Goal: Task Accomplishment & Management: Manage account settings

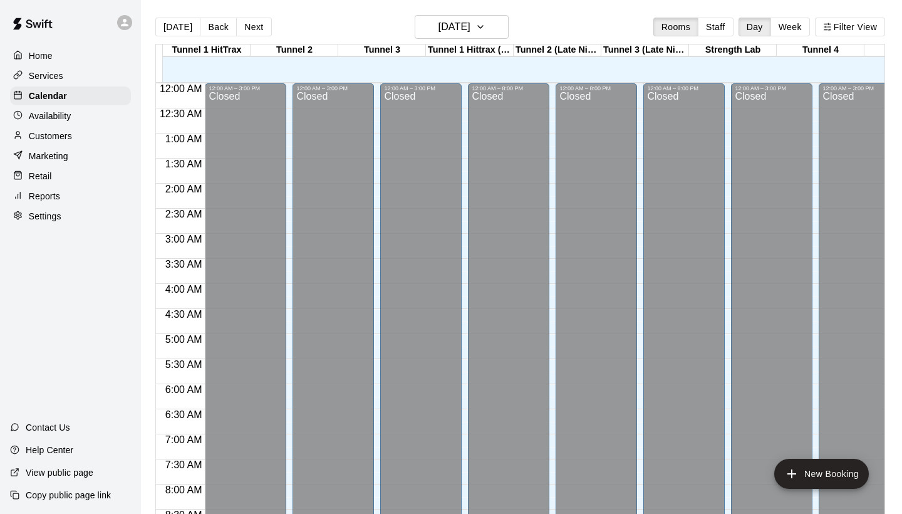
click at [598, 77] on div at bounding box center [558, 76] width 88 height 13
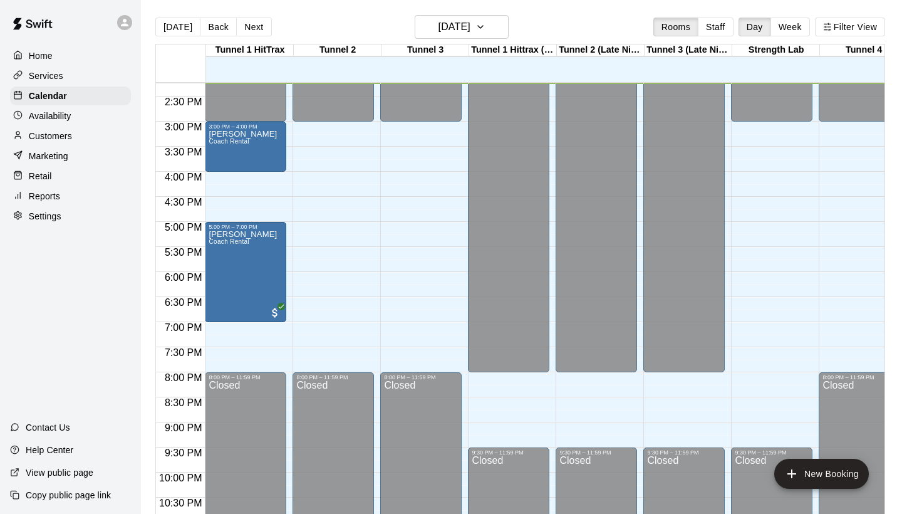
scroll to position [0, 1]
click at [470, 26] on h6 "[DATE]" at bounding box center [455, 27] width 32 height 18
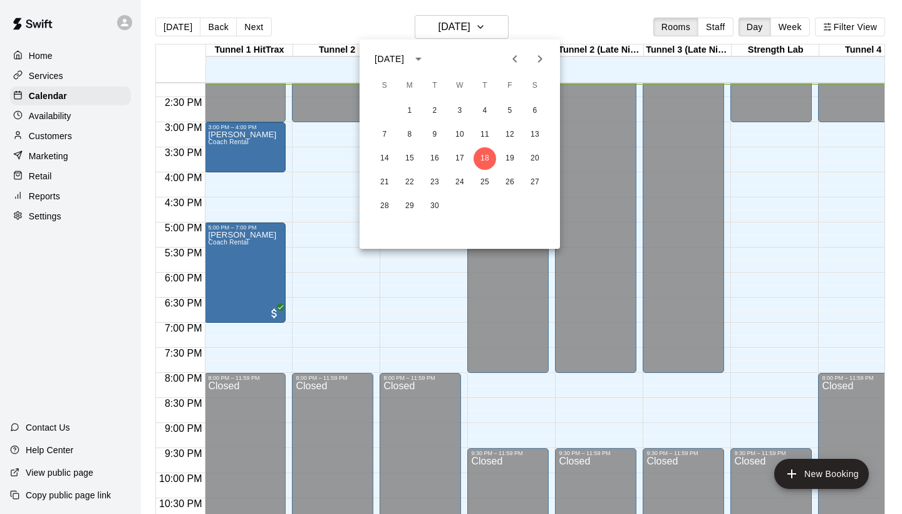
click at [445, 261] on div at bounding box center [451, 257] width 902 height 514
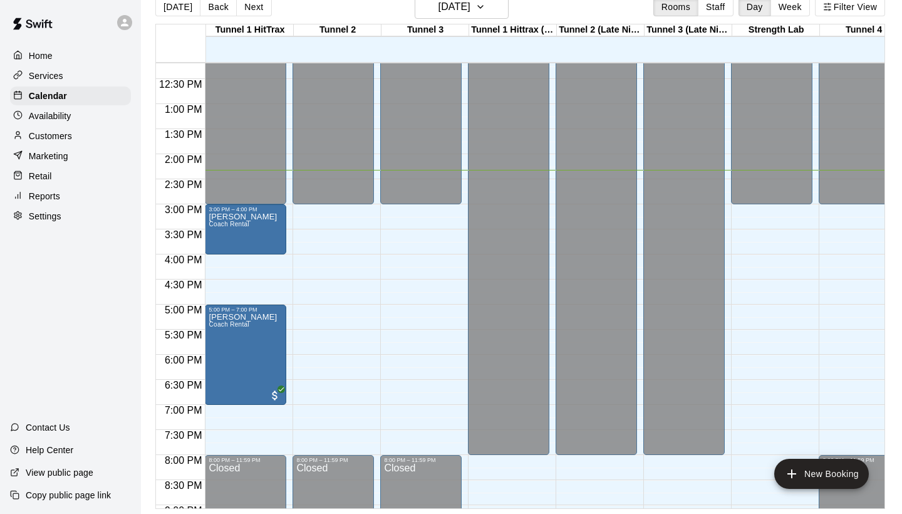
scroll to position [623, 0]
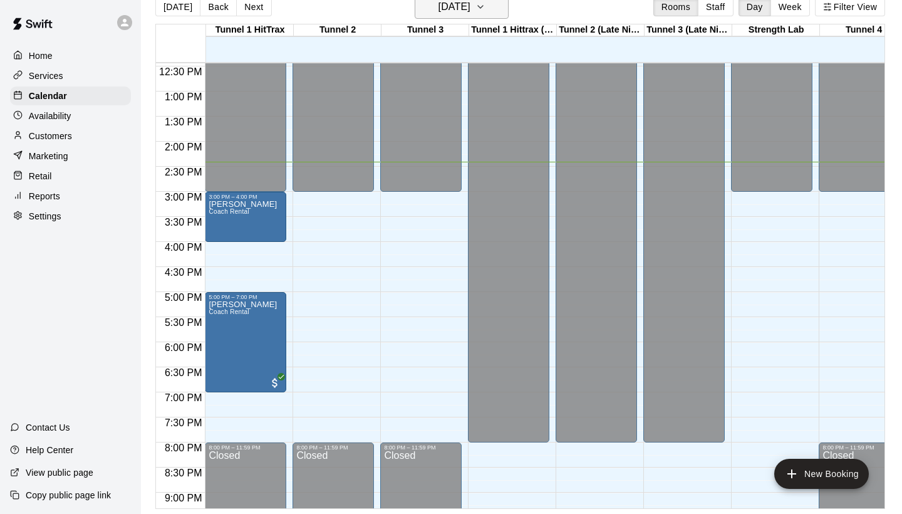
click at [454, 8] on h6 "[DATE]" at bounding box center [455, 7] width 32 height 18
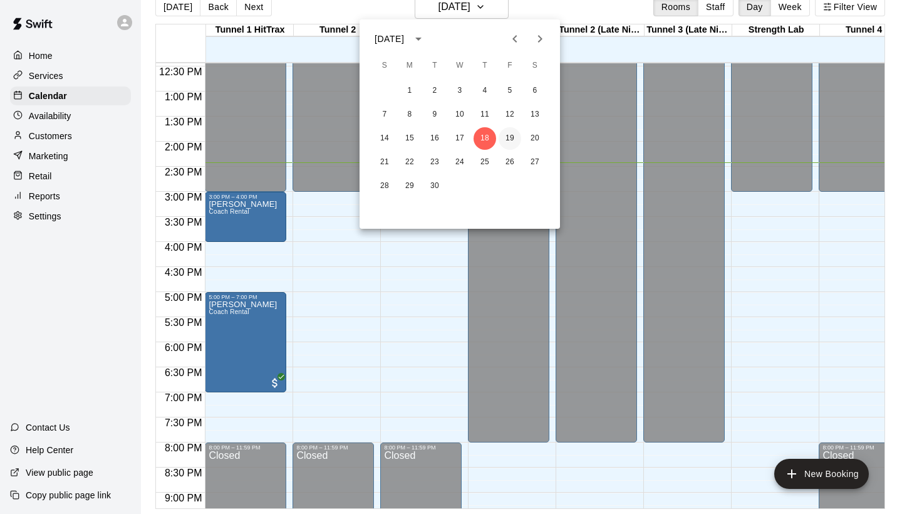
click at [507, 138] on button "19" at bounding box center [510, 138] width 23 height 23
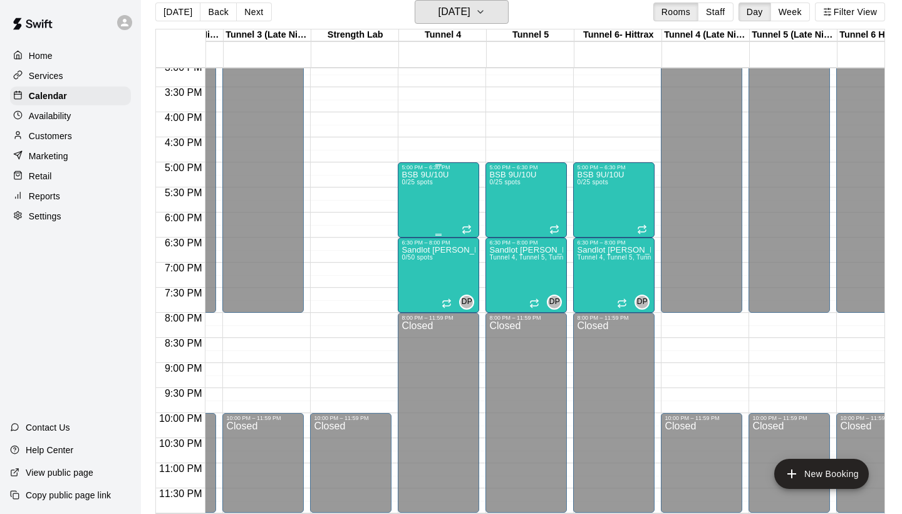
scroll to position [759, 312]
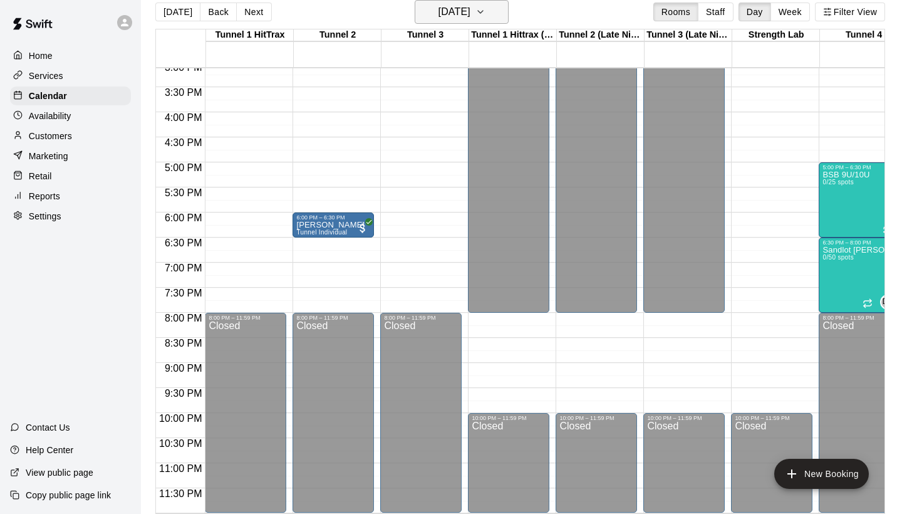
click at [439, 13] on h6 "Friday Sep 19" at bounding box center [455, 12] width 32 height 18
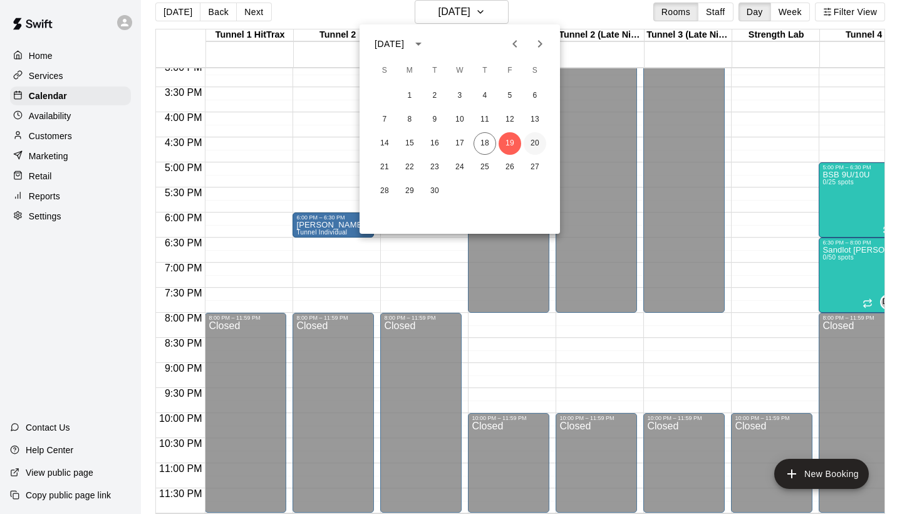
click at [532, 141] on button "20" at bounding box center [535, 143] width 23 height 23
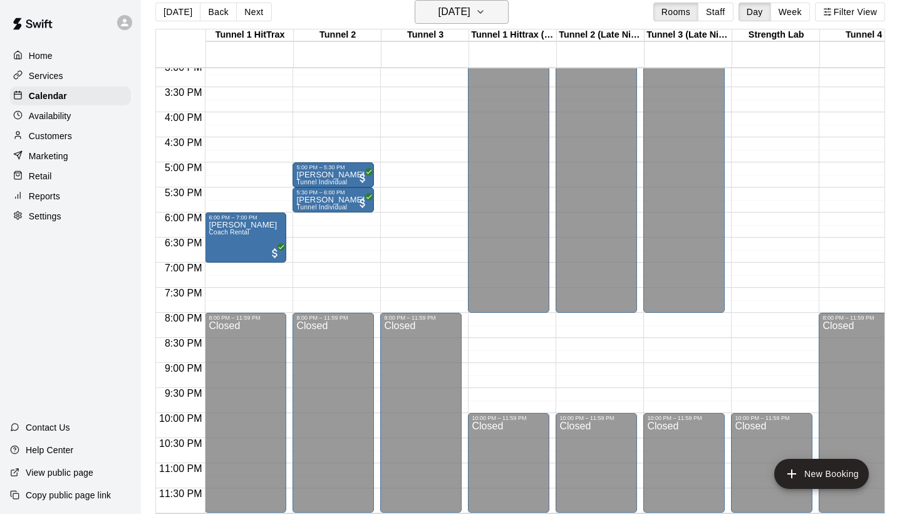
click at [484, 21] on button "Saturday Sep 20" at bounding box center [462, 12] width 94 height 24
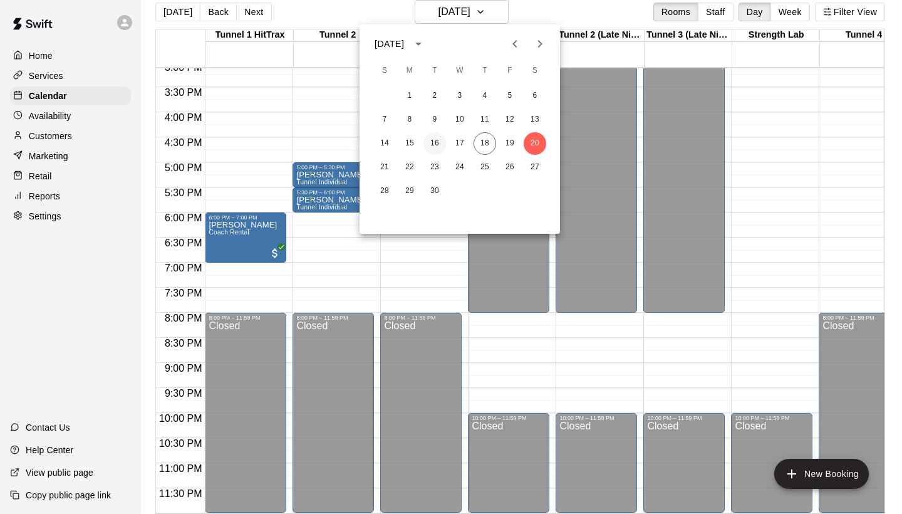
click at [435, 142] on button "16" at bounding box center [435, 143] width 23 height 23
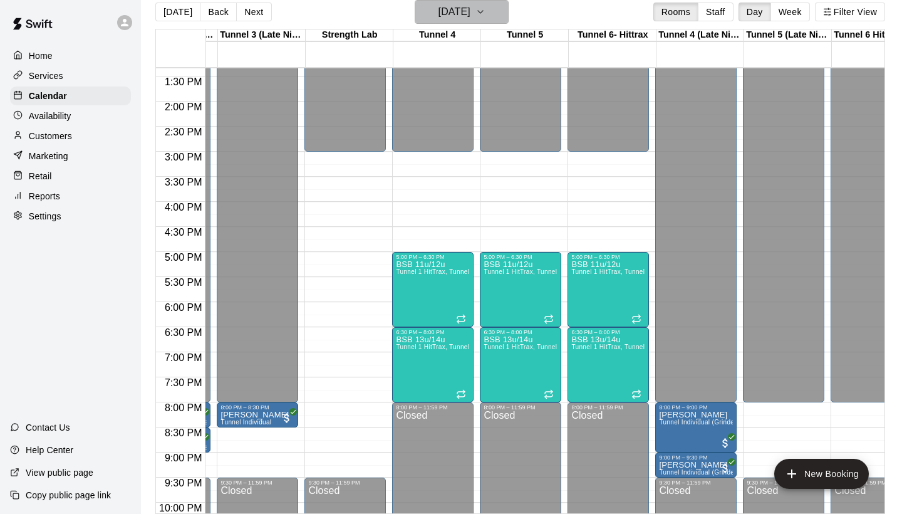
click at [454, 23] on button "Tuesday Sep 16" at bounding box center [462, 12] width 94 height 24
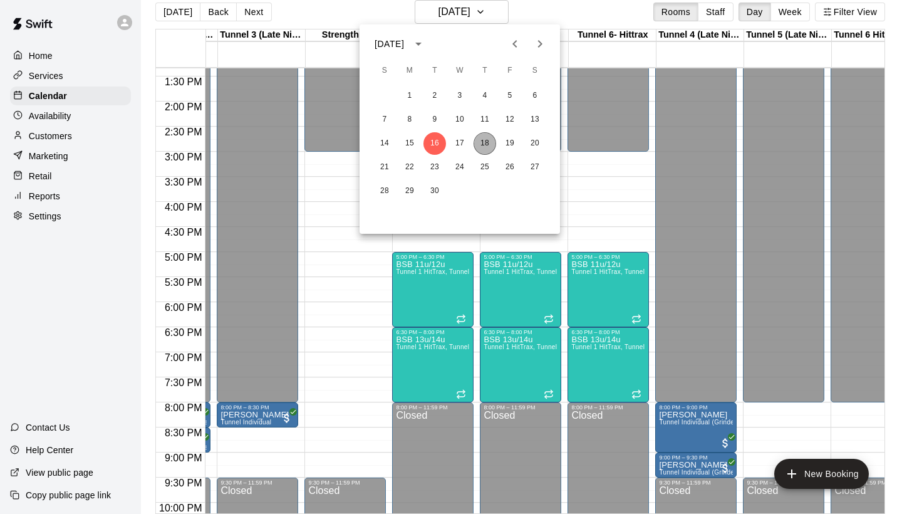
click at [482, 141] on button "18" at bounding box center [485, 143] width 23 height 23
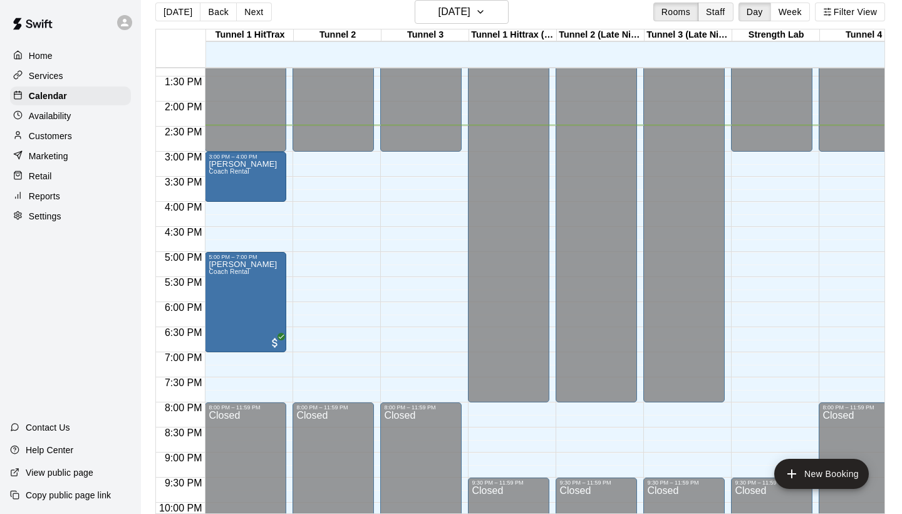
click at [705, 13] on button "Staff" at bounding box center [716, 12] width 36 height 19
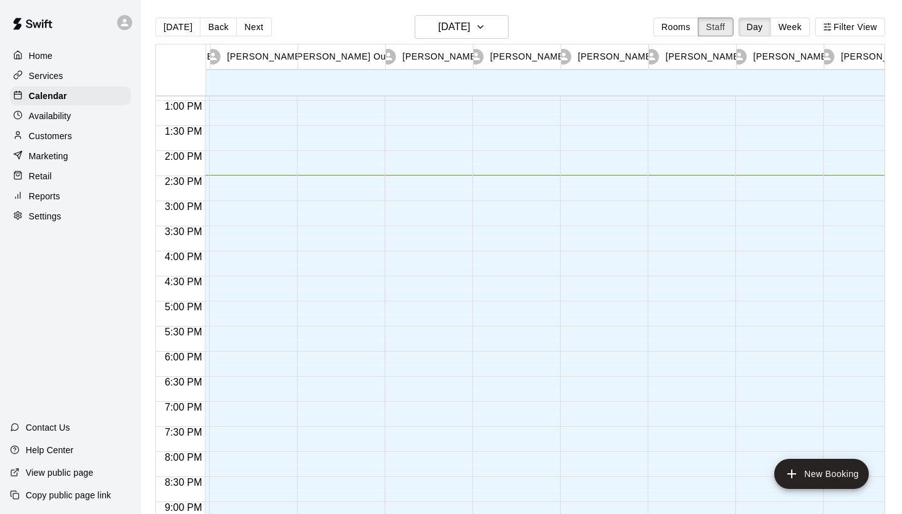
scroll to position [0, 94]
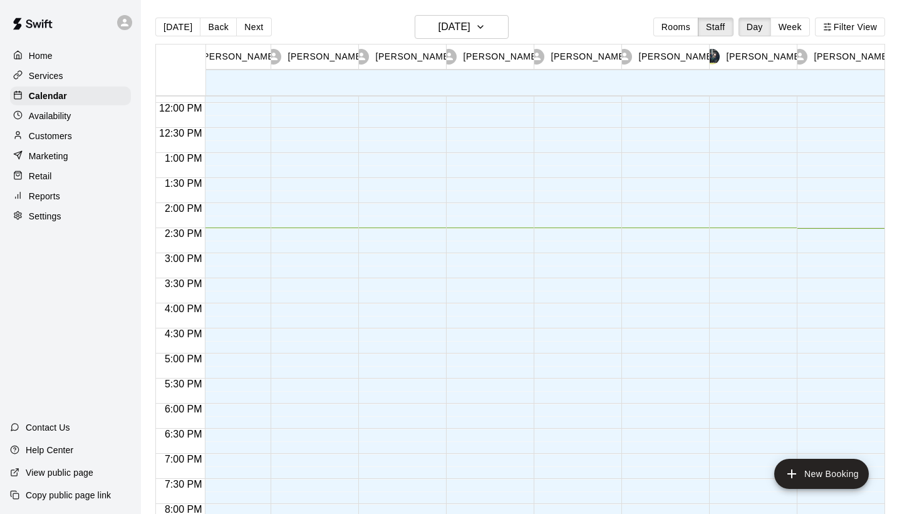
drag, startPoint x: 661, startPoint y: 68, endPoint x: 662, endPoint y: 81, distance: 12.5
click at [662, 81] on div "Jonathan Hayes 18 Thu" at bounding box center [665, 69] width 88 height 51
click at [662, 81] on div at bounding box center [666, 76] width 88 height 13
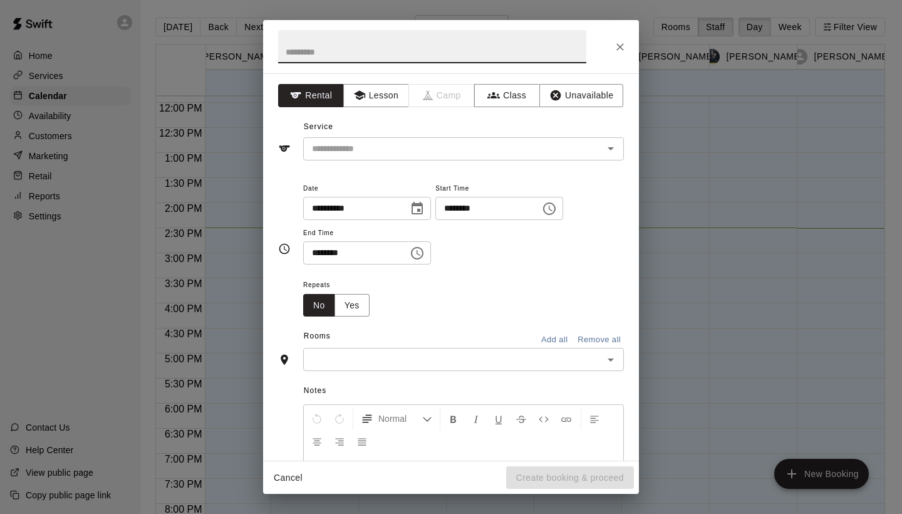
click at [623, 44] on icon "Close" at bounding box center [620, 47] width 8 height 8
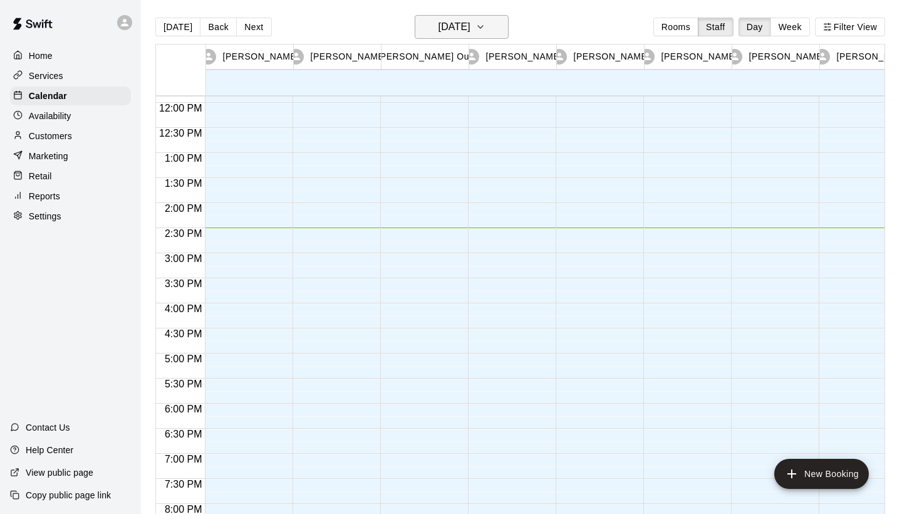
click at [470, 26] on h6 "[DATE]" at bounding box center [455, 27] width 32 height 18
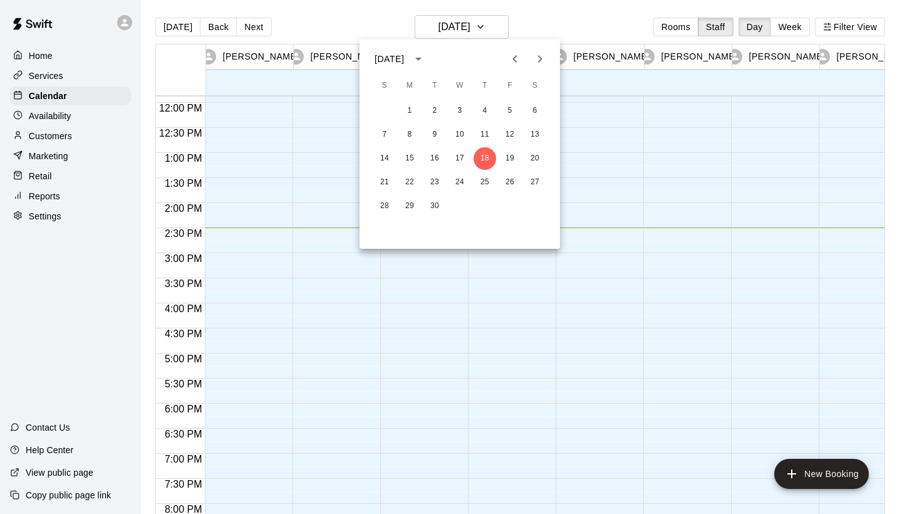
click at [585, 165] on div at bounding box center [451, 257] width 902 height 514
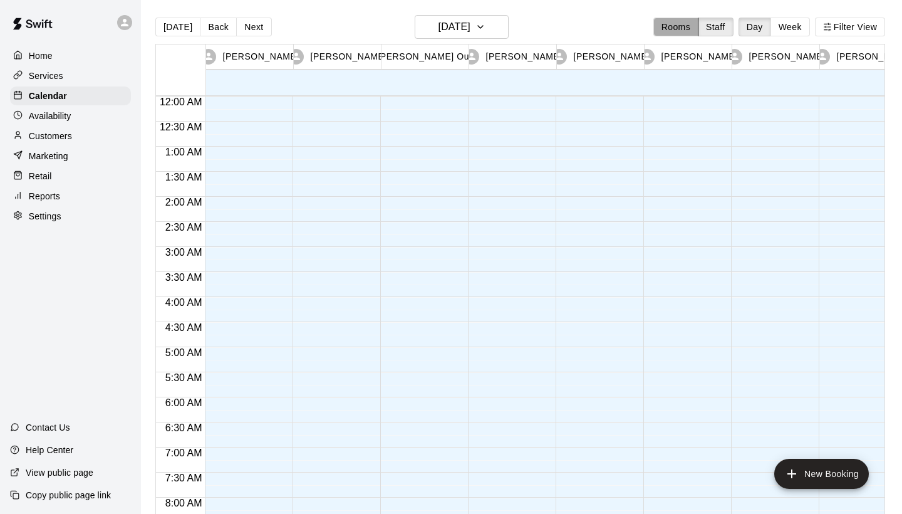
click at [680, 33] on button "Rooms" at bounding box center [675, 27] width 45 height 19
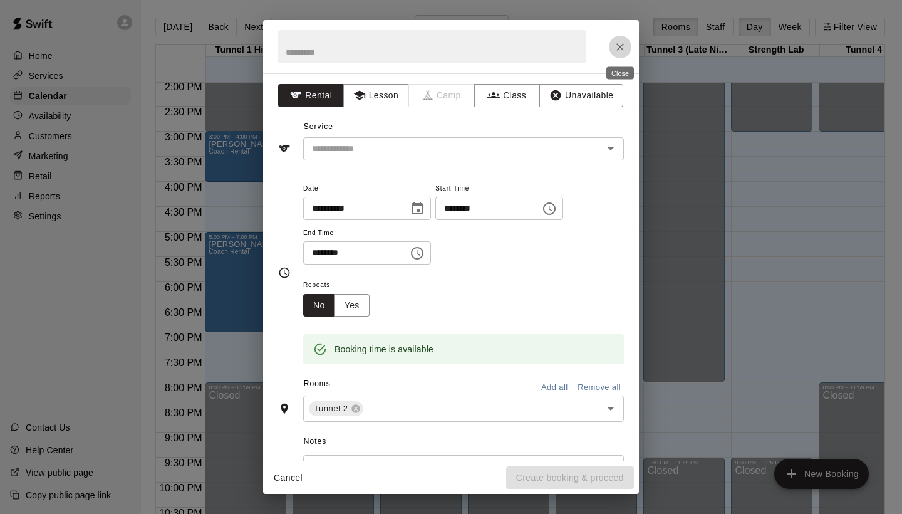
click at [616, 51] on icon "Close" at bounding box center [620, 47] width 13 height 13
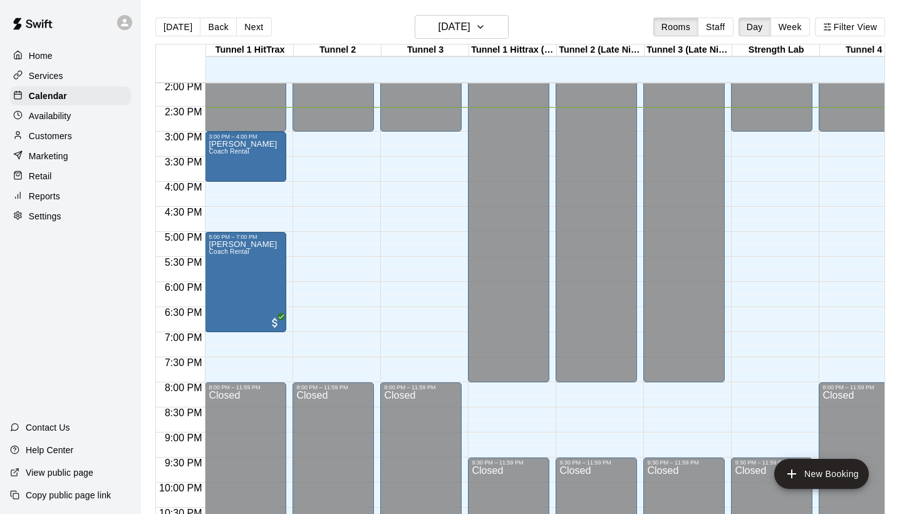
click at [69, 131] on p "Customers" at bounding box center [50, 136] width 43 height 13
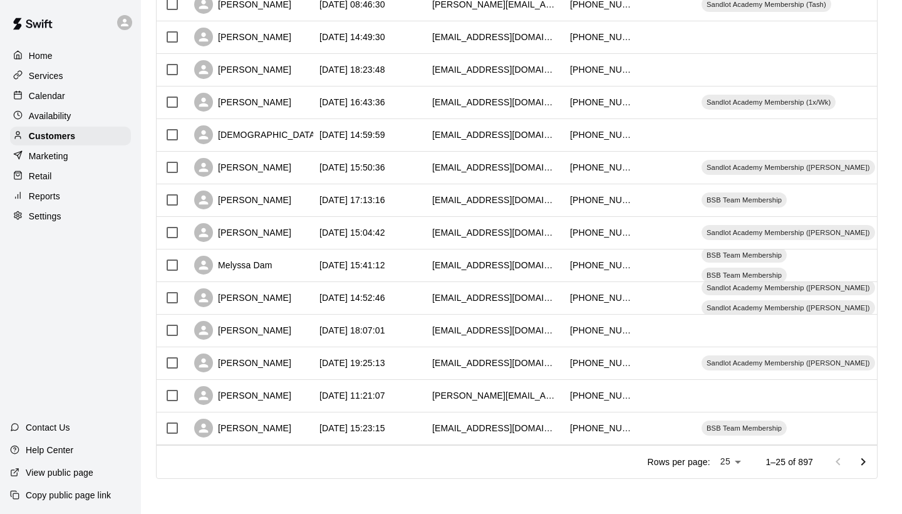
scroll to position [567, 0]
click at [862, 457] on icon "Go to next page" at bounding box center [863, 462] width 15 height 15
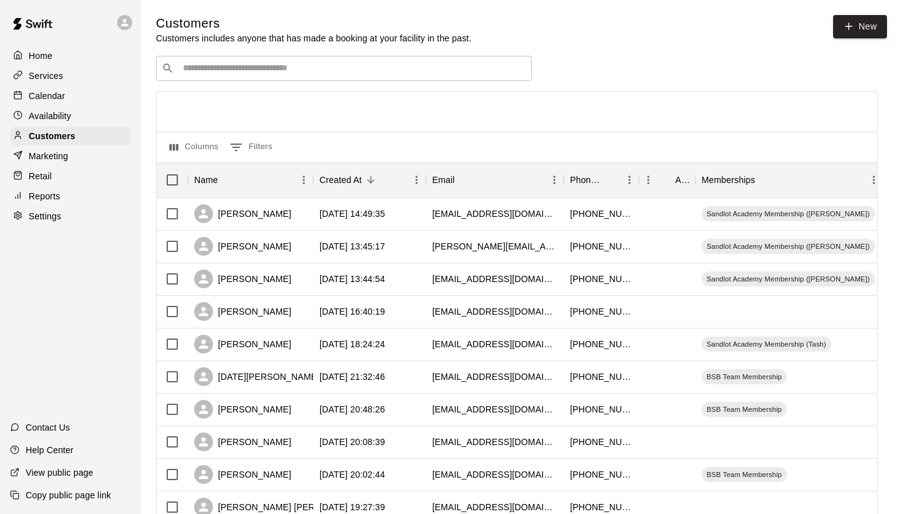
scroll to position [0, 0]
click at [366, 70] on input "Search customers by name or email" at bounding box center [352, 68] width 347 height 13
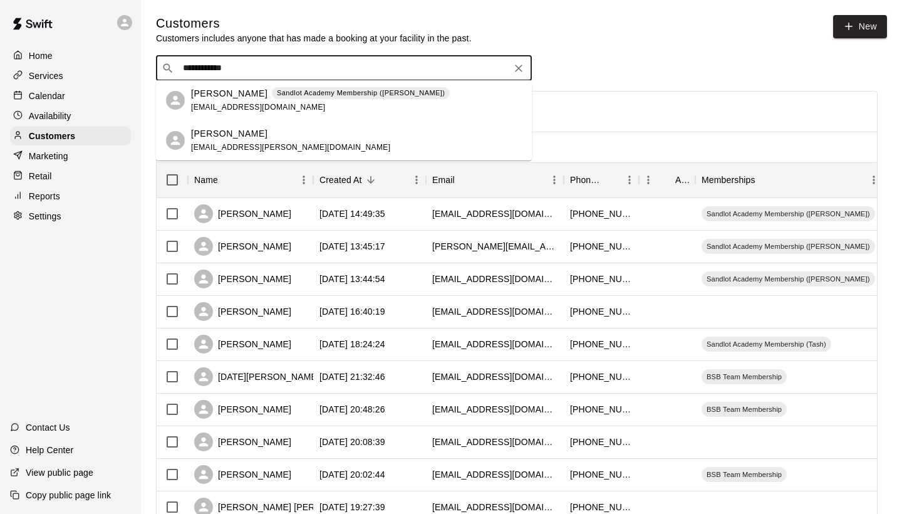
type input "**********"
click at [250, 104] on span "lauren_howard@ymail.com" at bounding box center [258, 107] width 135 height 9
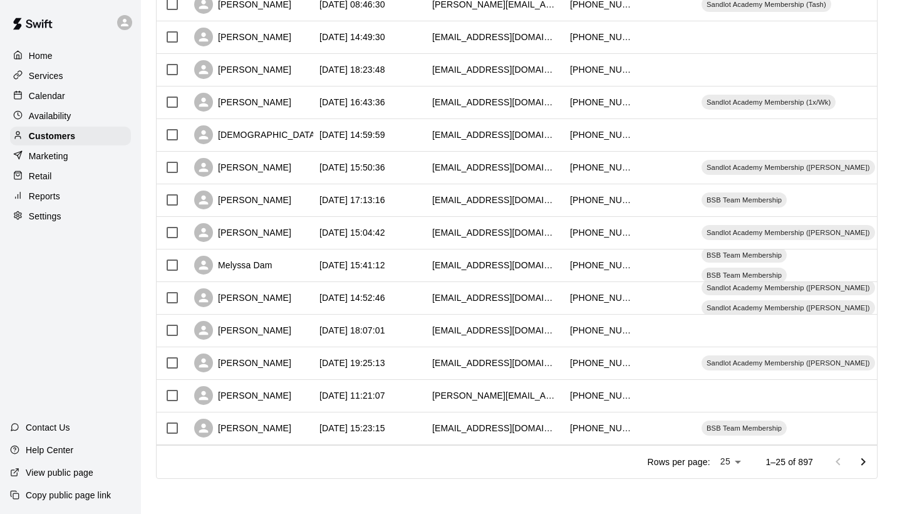
scroll to position [567, 0]
click at [863, 456] on icon "Go to next page" at bounding box center [863, 462] width 15 height 15
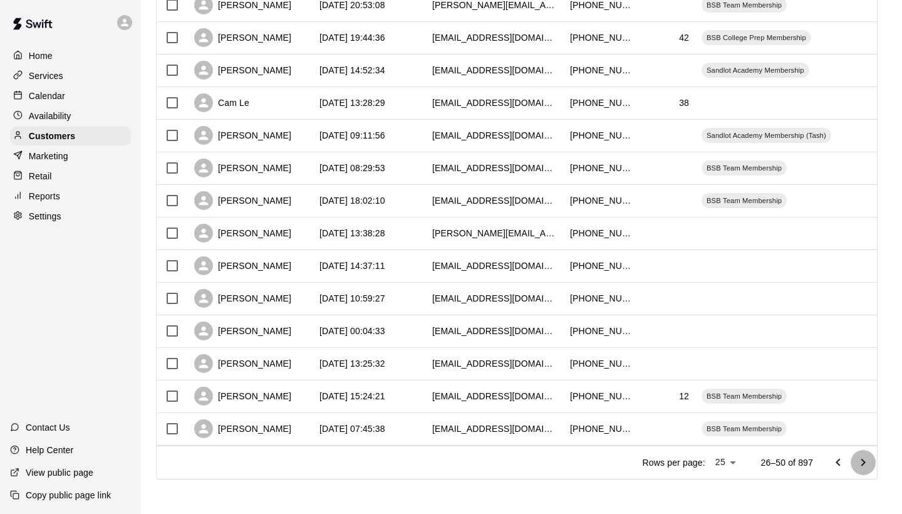
click at [865, 467] on icon "Go to next page" at bounding box center [863, 462] width 15 height 15
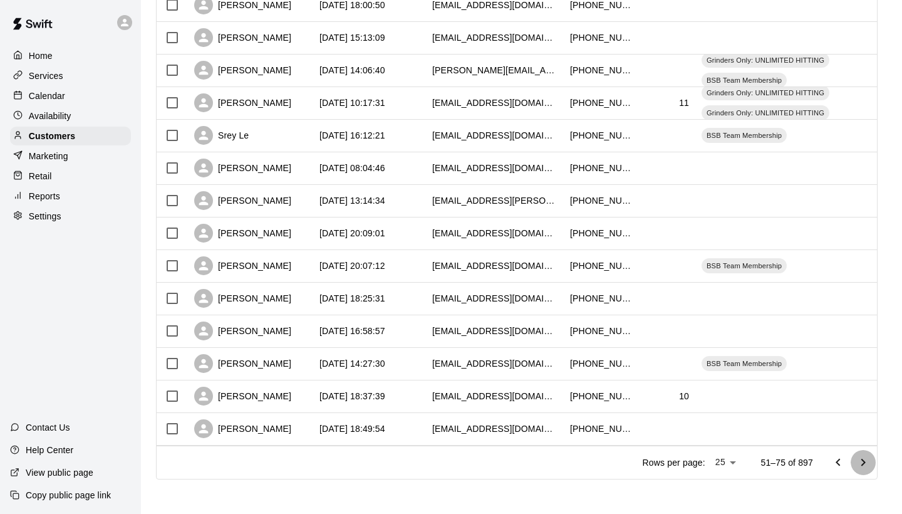
click at [861, 463] on icon "Go to next page" at bounding box center [863, 462] width 15 height 15
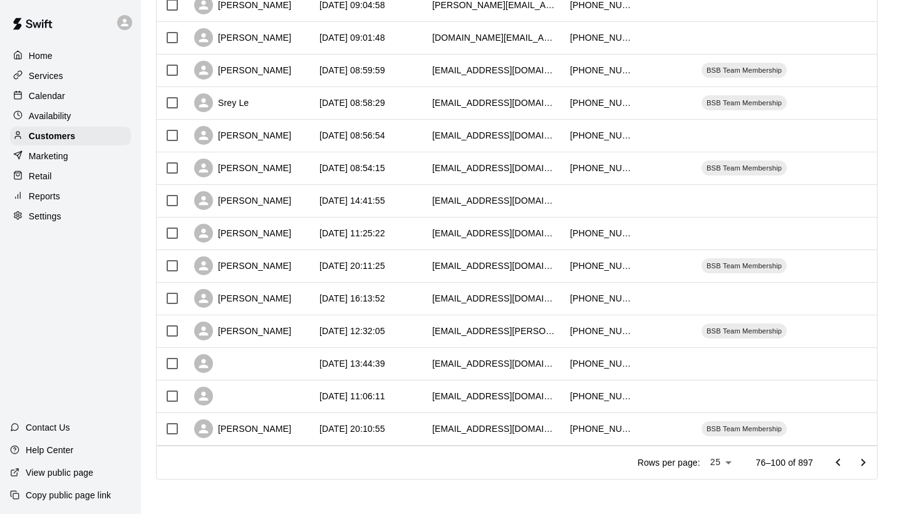
click at [851, 459] on button "Go to next page" at bounding box center [863, 462] width 25 height 25
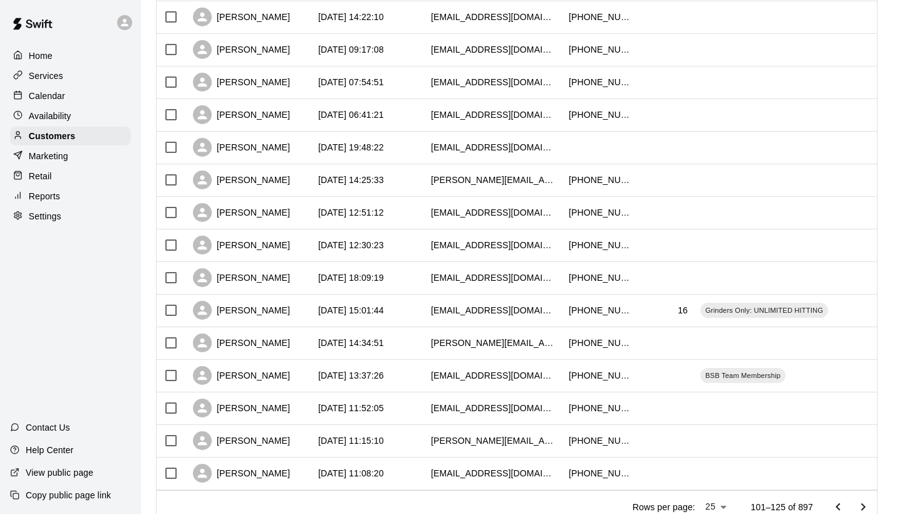
scroll to position [532, 0]
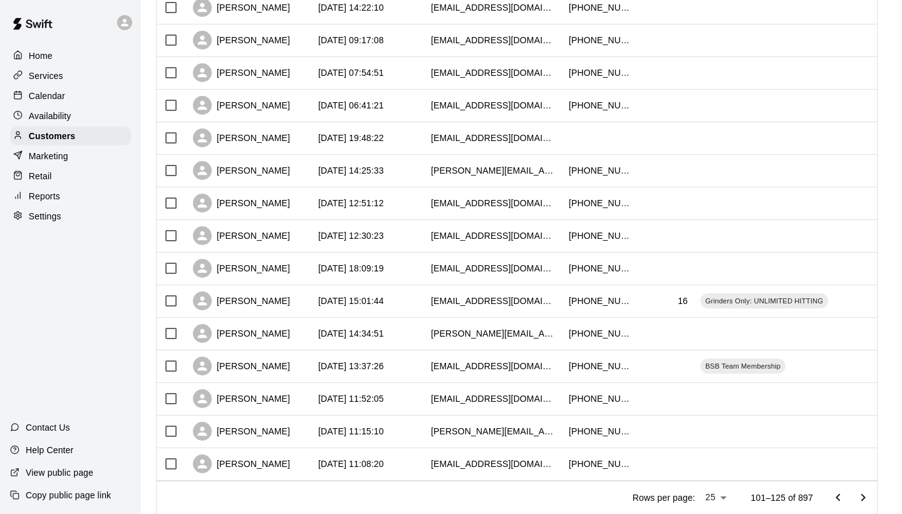
click at [870, 503] on icon "Go to next page" at bounding box center [863, 497] width 15 height 15
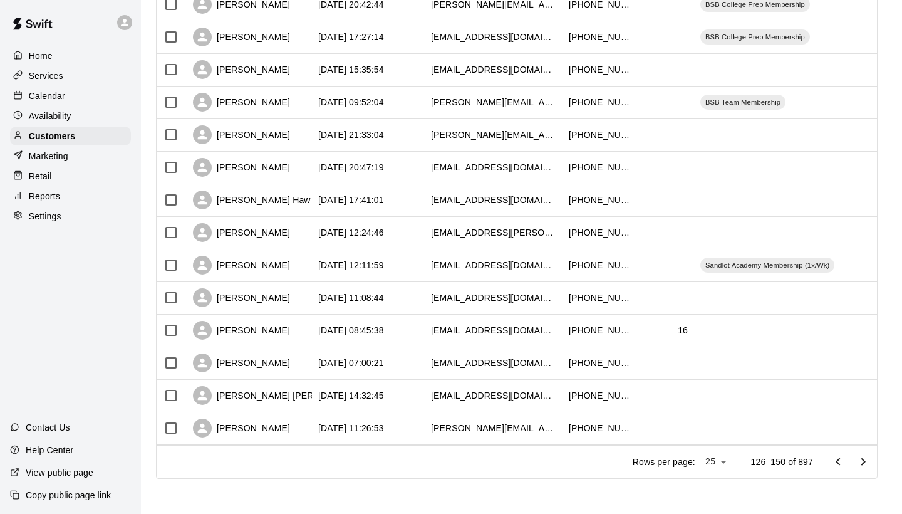
scroll to position [567, 0]
click at [862, 462] on icon "Go to next page" at bounding box center [863, 462] width 15 height 15
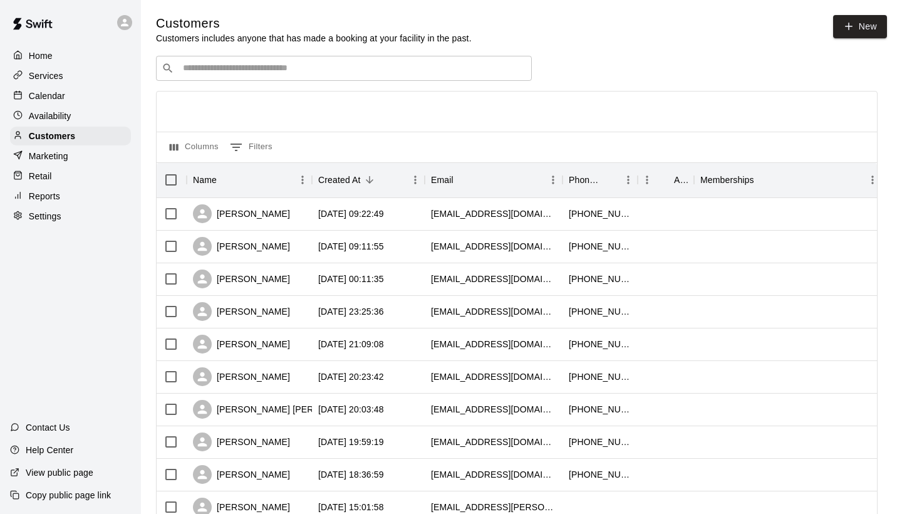
scroll to position [0, 0]
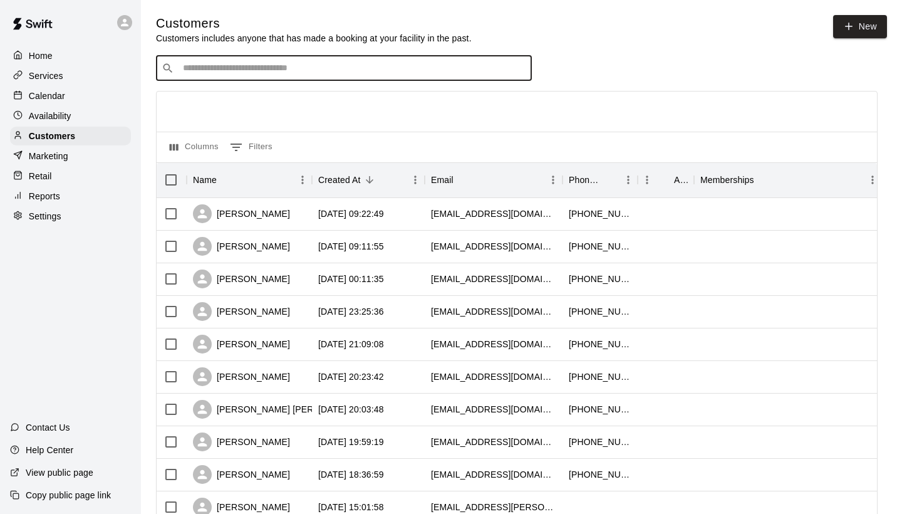
click at [239, 64] on input "Search customers by name or email" at bounding box center [352, 68] width 347 height 13
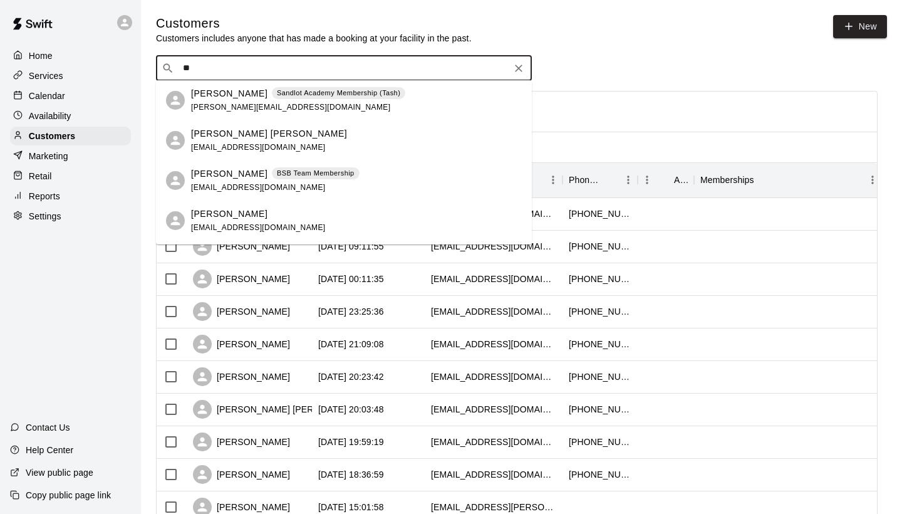
type input "*"
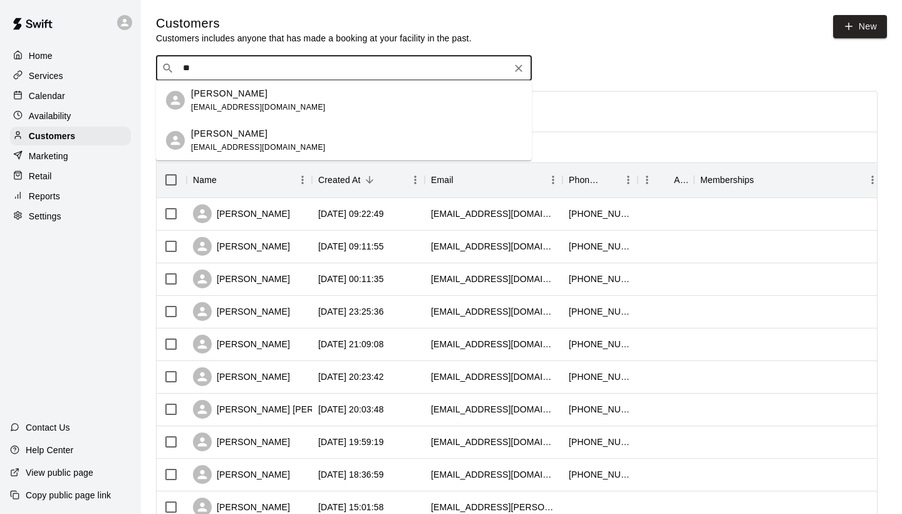
type input "*"
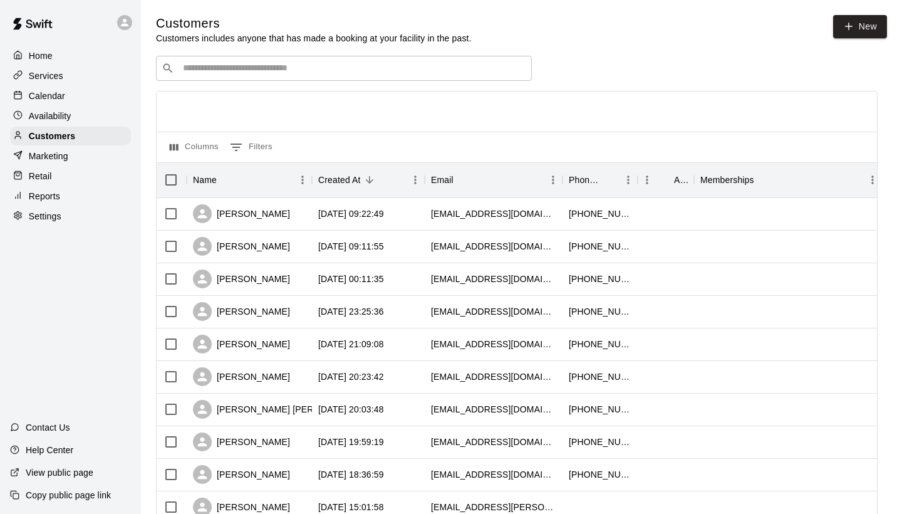
click at [223, 91] on div at bounding box center [517, 111] width 720 height 40
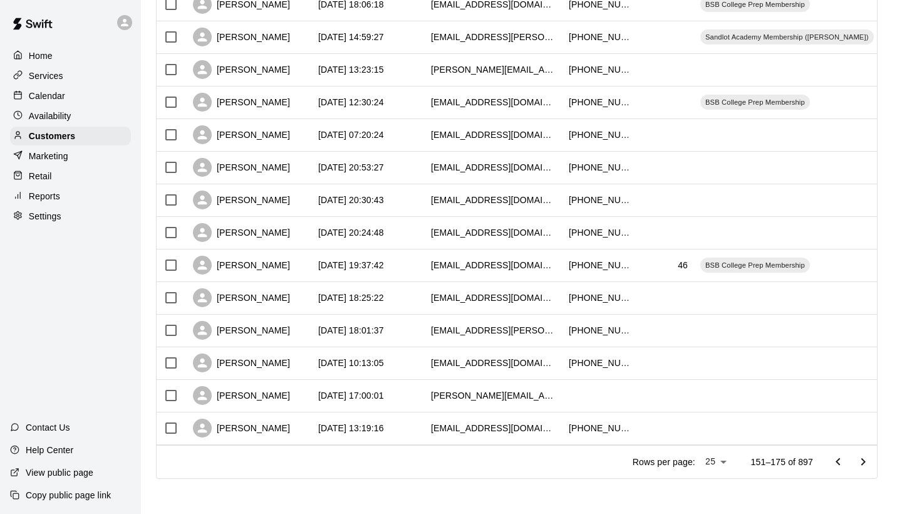
scroll to position [567, 0]
click at [865, 459] on icon "Go to next page" at bounding box center [863, 462] width 15 height 15
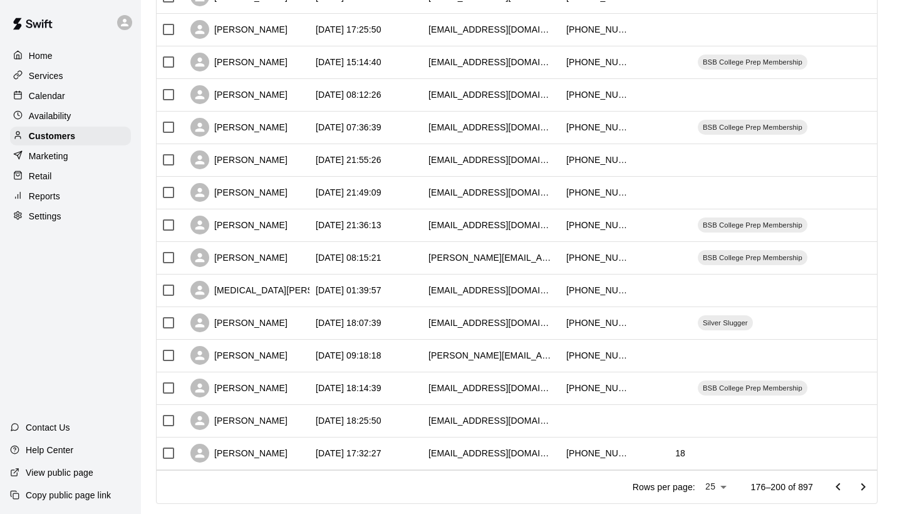
scroll to position [544, 0]
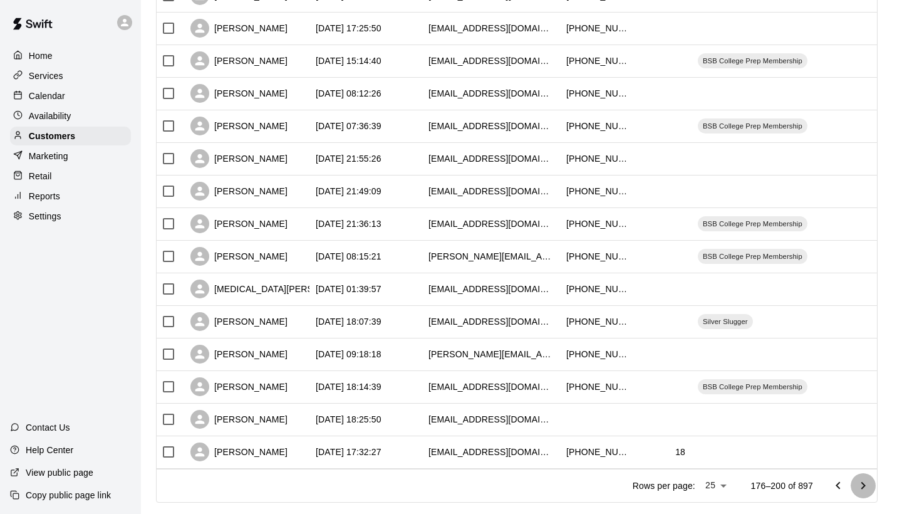
click at [853, 482] on button "Go to next page" at bounding box center [863, 485] width 25 height 25
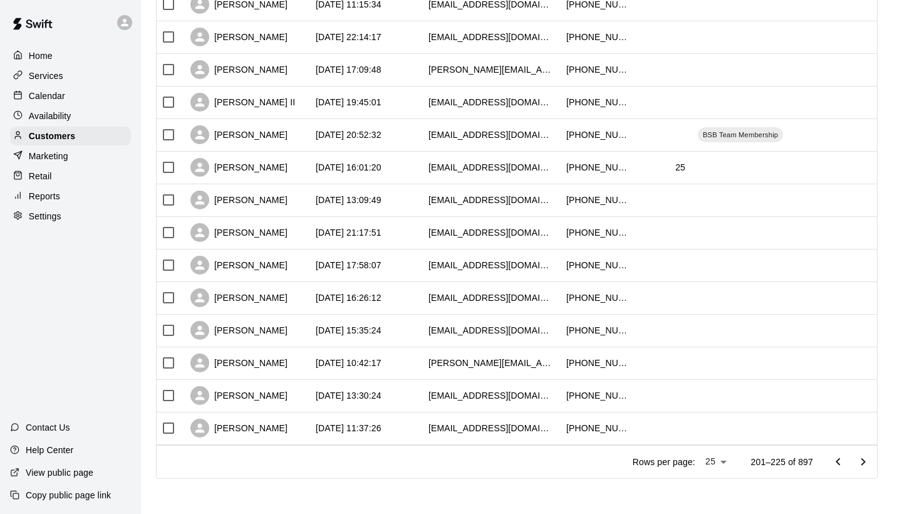
scroll to position [567, 0]
click at [831, 461] on icon "Go to previous page" at bounding box center [838, 462] width 15 height 15
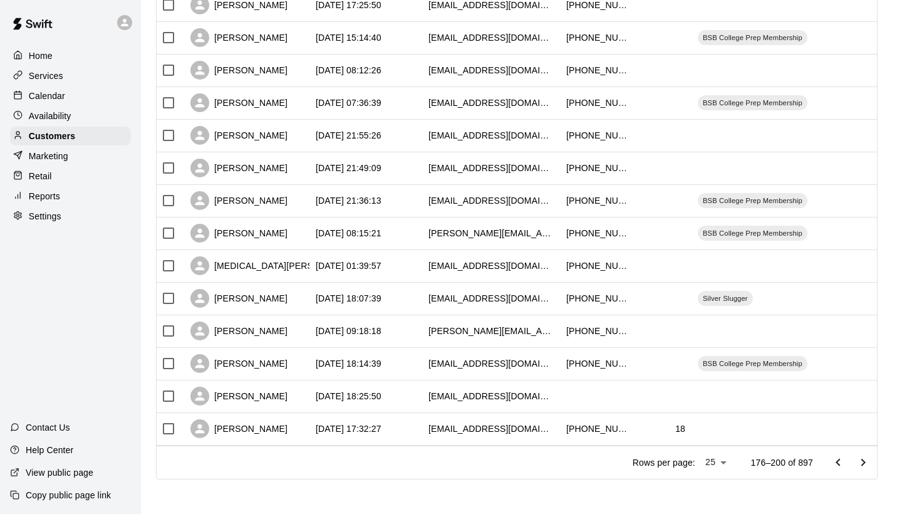
click at [860, 465] on icon "Go to next page" at bounding box center [863, 462] width 15 height 15
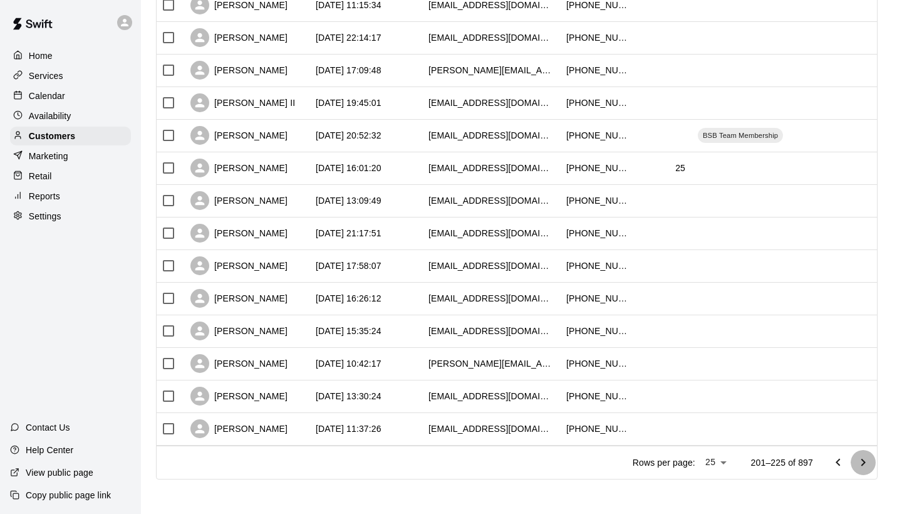
click at [856, 462] on icon "Go to next page" at bounding box center [863, 462] width 15 height 15
click at [870, 469] on button "Go to next page" at bounding box center [863, 462] width 25 height 25
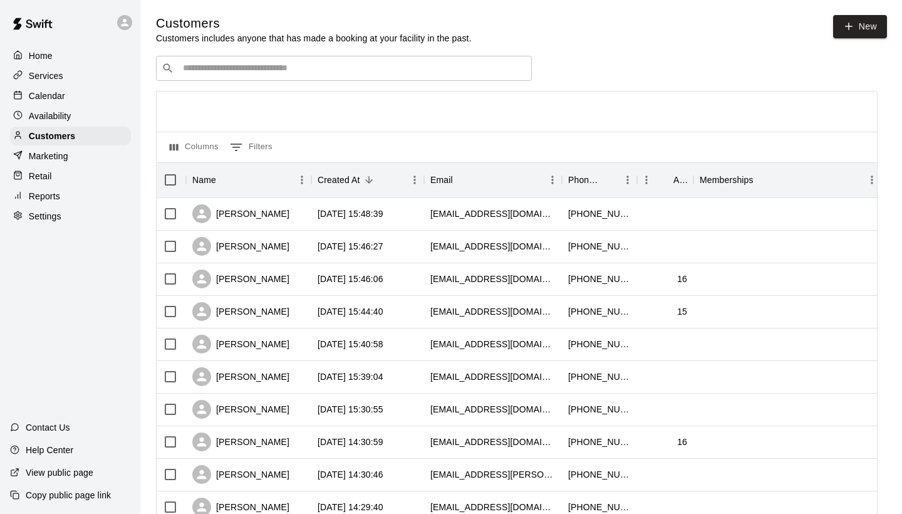
scroll to position [0, 0]
click at [62, 100] on p "Calendar" at bounding box center [47, 96] width 36 height 13
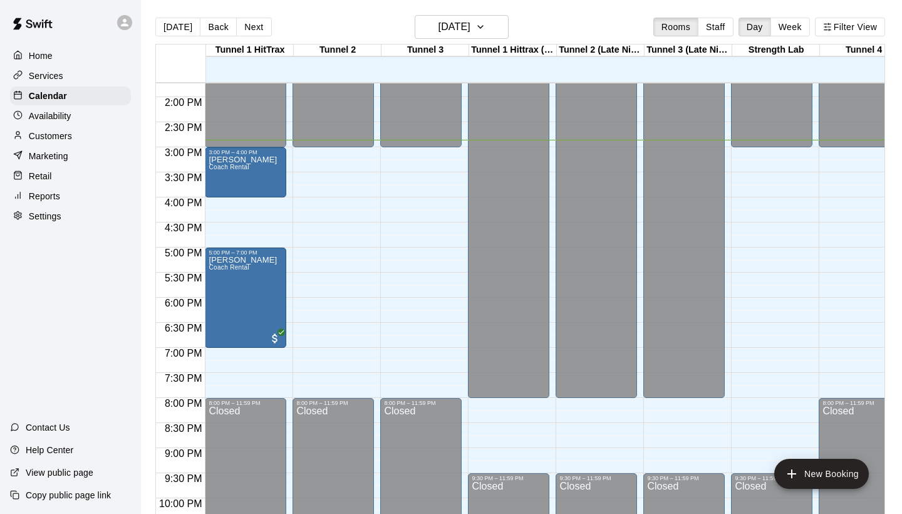
scroll to position [685, 0]
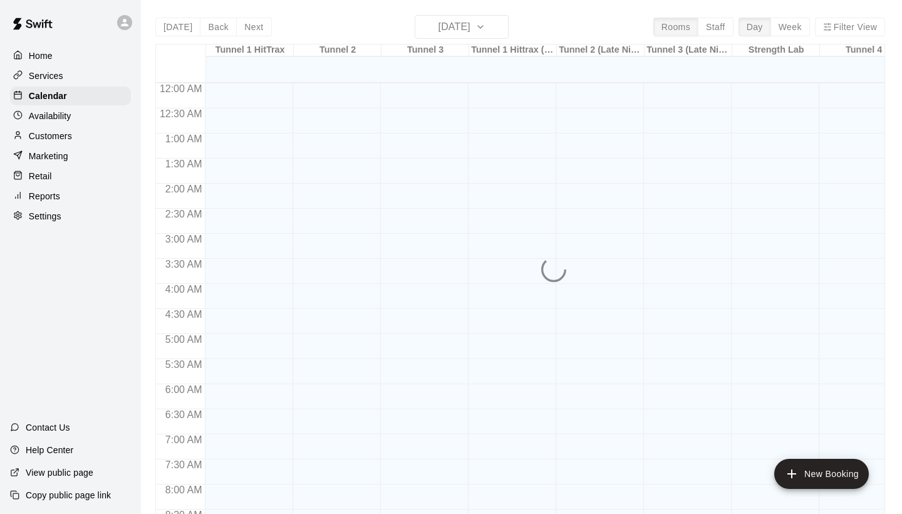
scroll to position [721, 0]
